Goal: Information Seeking & Learning: Learn about a topic

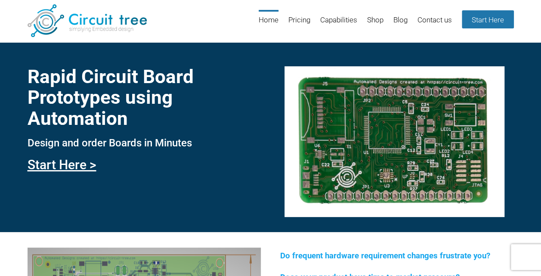
click at [199, 121] on h1 "Rapid Circuit Board Prototypes using Automation" at bounding box center [144, 97] width 233 height 62
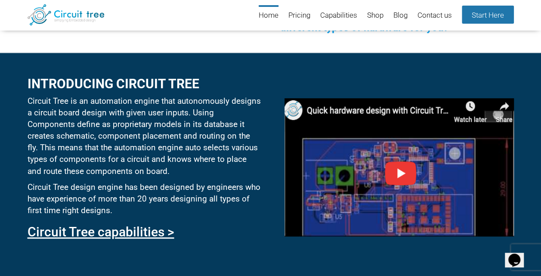
scroll to position [376, 0]
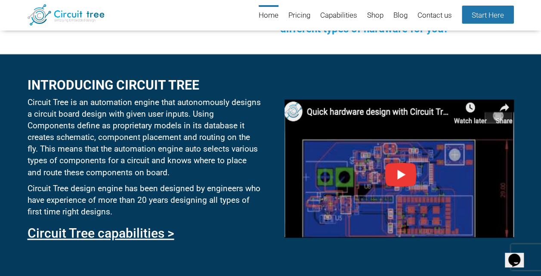
drag, startPoint x: 104, startPoint y: 222, endPoint x: 91, endPoint y: 248, distance: 28.9
click at [100, 233] on div "Introducing circuit tree Circuit Tree is an automation engine that autonomously…" at bounding box center [144, 156] width 233 height 175
drag, startPoint x: 91, startPoint y: 248, endPoint x: 97, endPoint y: 240, distance: 10.5
click at [97, 240] on link "Circuit Tree capabilities >" at bounding box center [101, 233] width 147 height 15
click at [102, 235] on link "Circuit Tree capabilities >" at bounding box center [101, 233] width 147 height 15
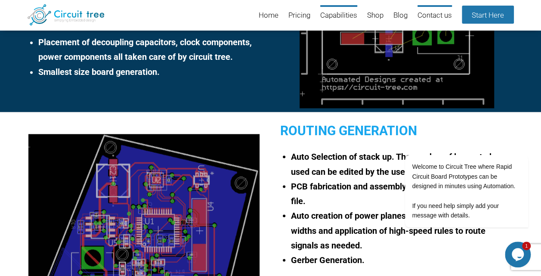
scroll to position [639, 0]
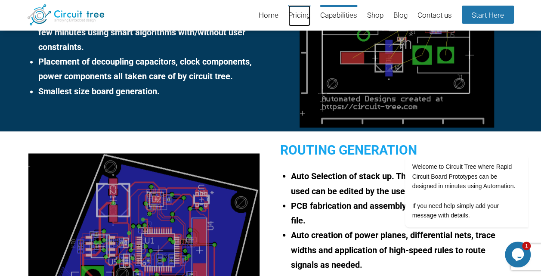
click at [301, 17] on link "Pricing" at bounding box center [300, 15] width 22 height 21
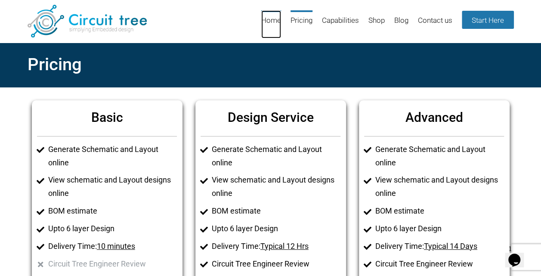
click at [271, 20] on link "Home" at bounding box center [271, 24] width 20 height 28
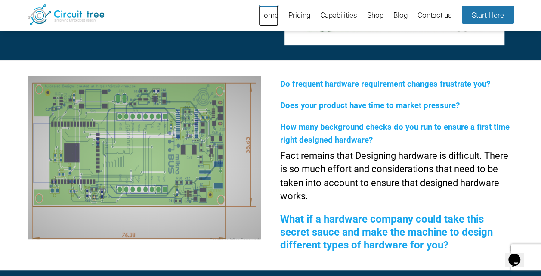
click at [259, 19] on link "Home" at bounding box center [269, 15] width 20 height 21
click at [321, 18] on link "Capabilities" at bounding box center [338, 15] width 37 height 21
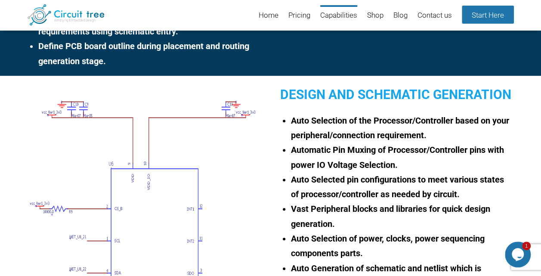
scroll to position [333, 0]
